Goal: Check status: Check status

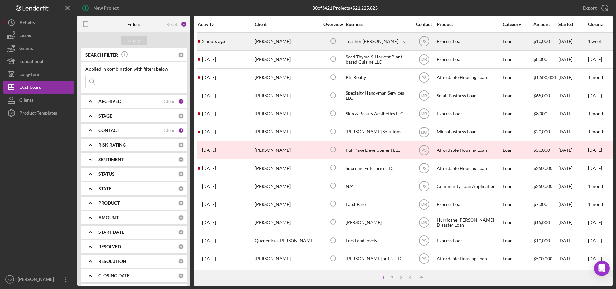
click at [302, 45] on div "[PERSON_NAME]" at bounding box center [287, 41] width 64 height 17
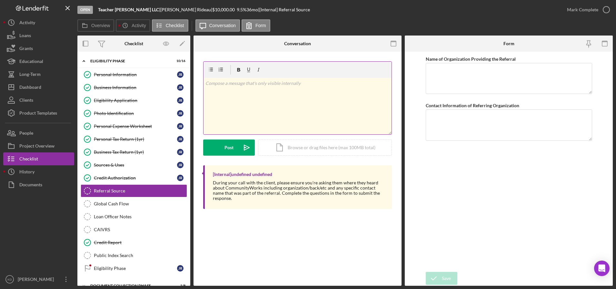
scroll to position [22, 0]
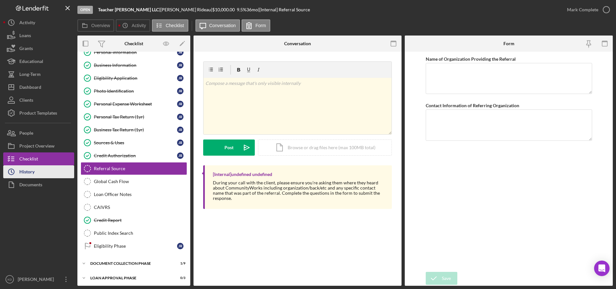
click at [35, 169] on div "History" at bounding box center [26, 172] width 15 height 15
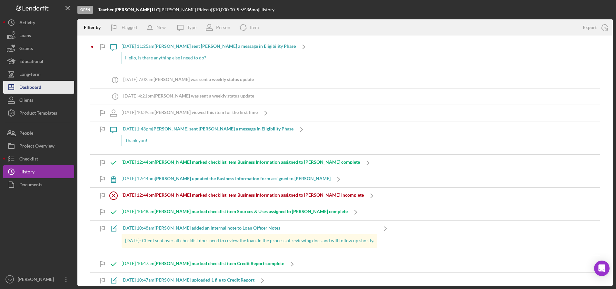
click at [42, 89] on button "Icon/Dashboard Dashboard" at bounding box center [38, 87] width 71 height 13
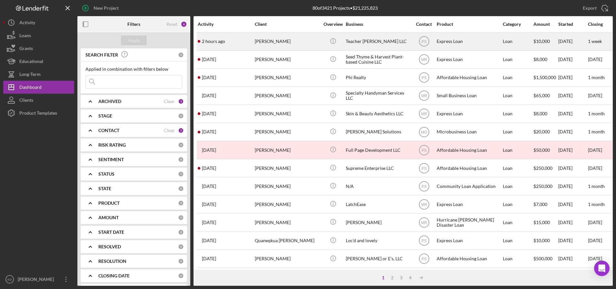
click at [371, 41] on div "Teacher [PERSON_NAME] LLC" at bounding box center [378, 41] width 64 height 17
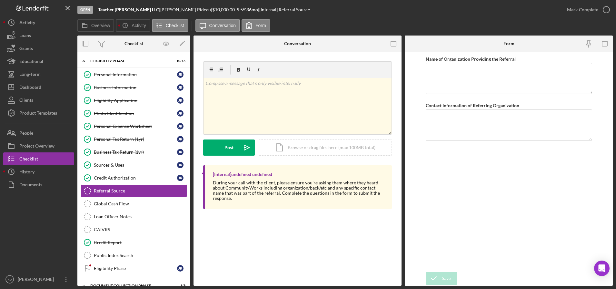
scroll to position [22, 0]
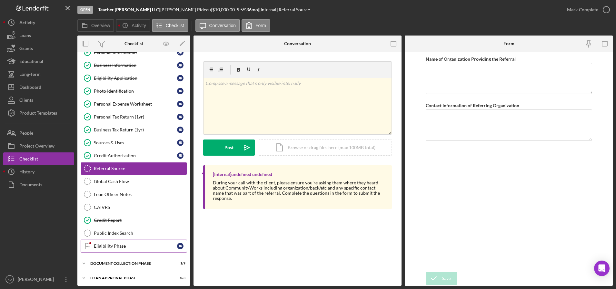
click at [113, 240] on link "Eligibility Phase Eligibility Phase J R" at bounding box center [134, 245] width 106 height 13
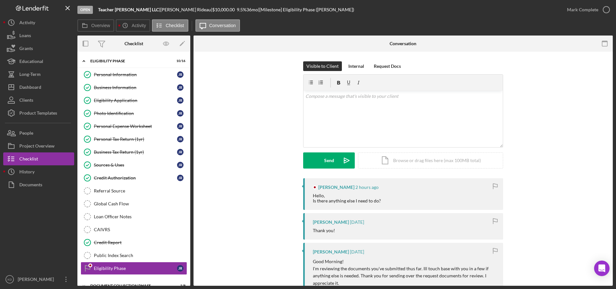
scroll to position [132, 0]
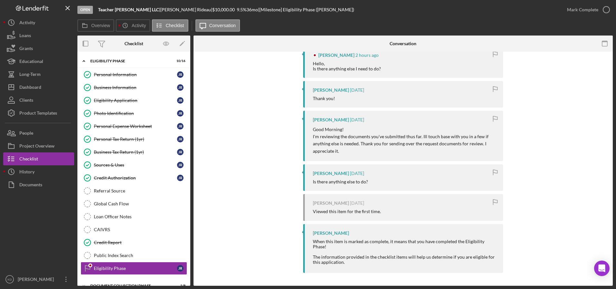
click at [244, 261] on div "[PERSON_NAME] 2 hours ago Hello, Is there anything else I need to do? [PERSON_N…" at bounding box center [403, 161] width 400 height 230
click at [50, 88] on button "Icon/Dashboard Dashboard" at bounding box center [38, 87] width 71 height 13
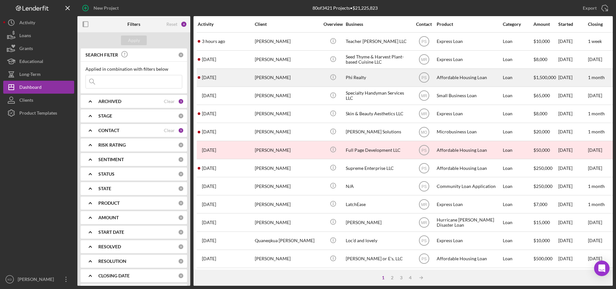
click at [300, 78] on div "[PERSON_NAME]" at bounding box center [287, 77] width 64 height 17
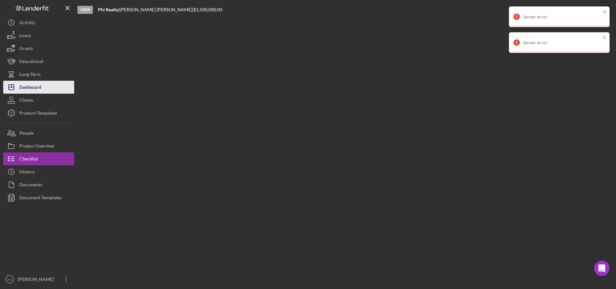
click at [44, 90] on button "Icon/Dashboard Dashboard" at bounding box center [38, 87] width 71 height 13
